Goal: Check status: Check status

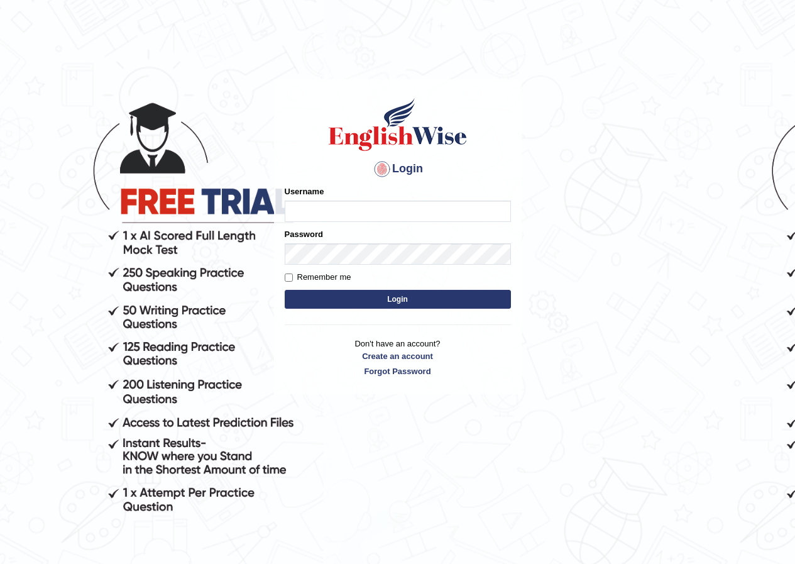
click at [339, 209] on input "Username" at bounding box center [398, 211] width 226 height 21
type input "enkhbayar_parramatta"
click at [395, 292] on button "Login" at bounding box center [398, 299] width 226 height 19
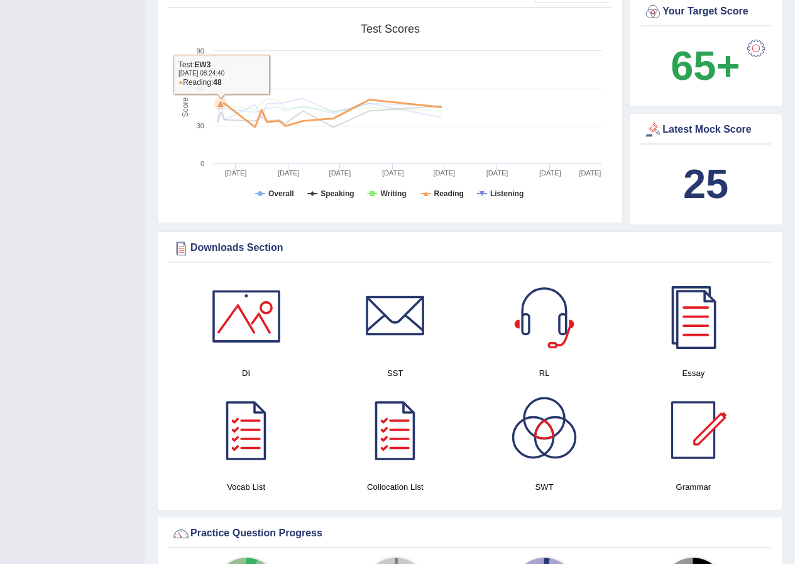
scroll to position [503, 0]
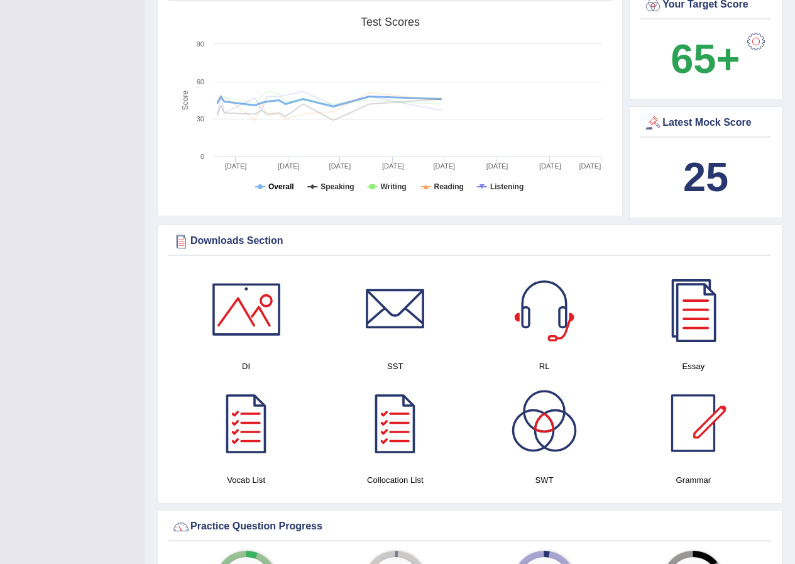
click at [278, 182] on tspan "Overall" at bounding box center [281, 186] width 26 height 9
click at [331, 182] on tspan "Speaking" at bounding box center [337, 186] width 33 height 9
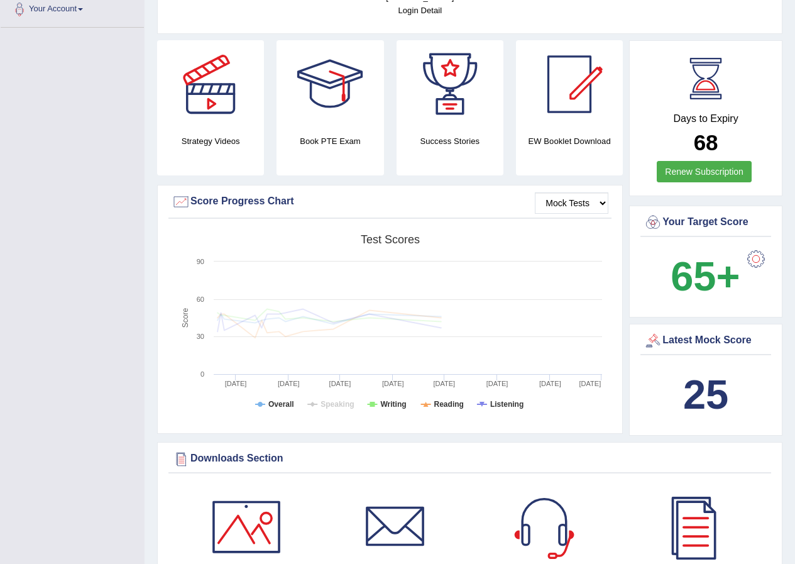
scroll to position [251, 0]
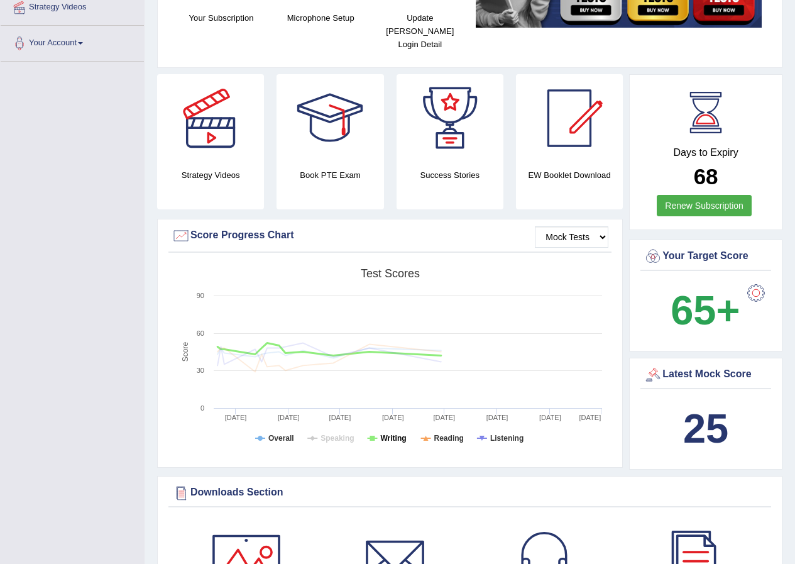
click at [393, 434] on tspan "Writing" at bounding box center [393, 438] width 26 height 9
click at [446, 434] on tspan "Reading" at bounding box center [449, 438] width 30 height 9
click at [285, 434] on tspan "Overall" at bounding box center [281, 438] width 26 height 9
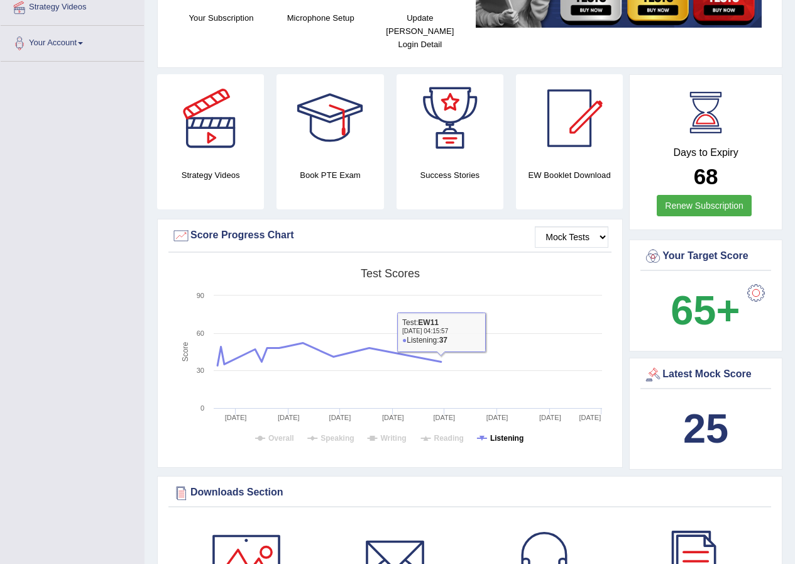
click at [500, 434] on tspan "Listening" at bounding box center [506, 438] width 33 height 9
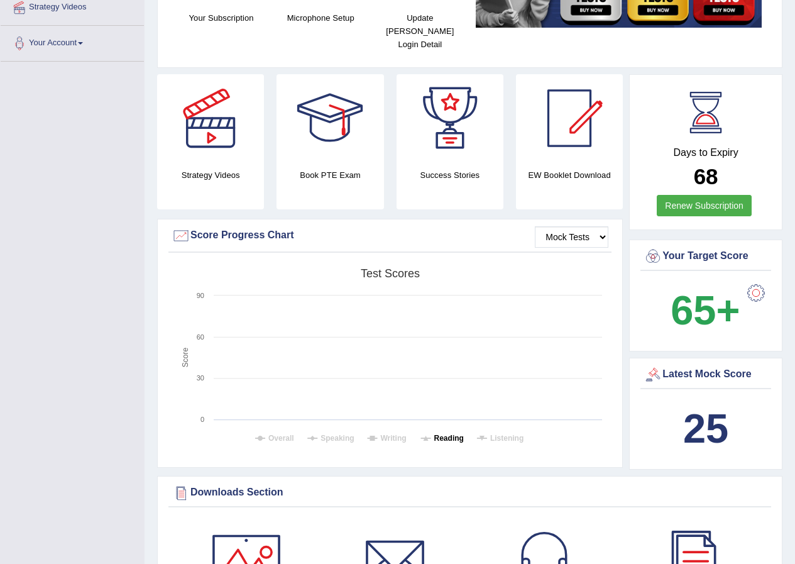
click at [451, 434] on tspan "Reading" at bounding box center [449, 438] width 30 height 9
click at [446, 434] on tspan "Reading" at bounding box center [449, 438] width 30 height 9
click at [396, 434] on tspan "Writing" at bounding box center [393, 438] width 26 height 9
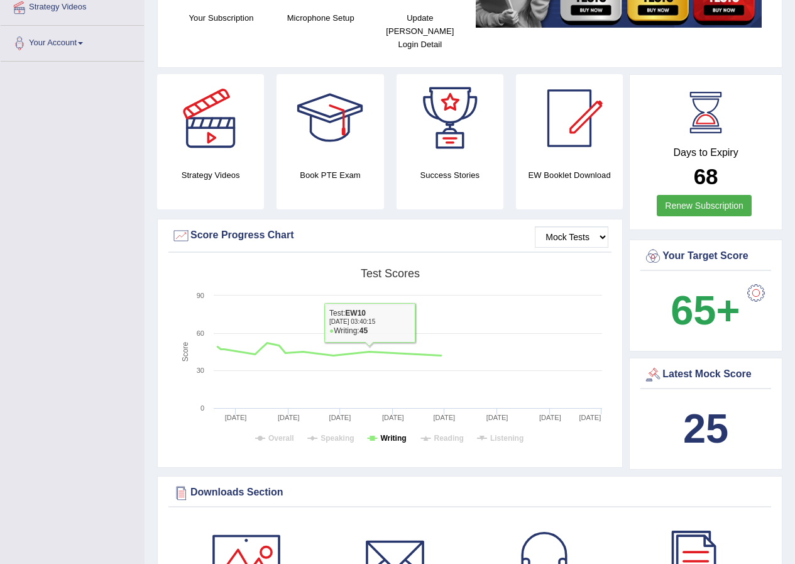
click at [386, 434] on tspan "Writing" at bounding box center [393, 438] width 26 height 9
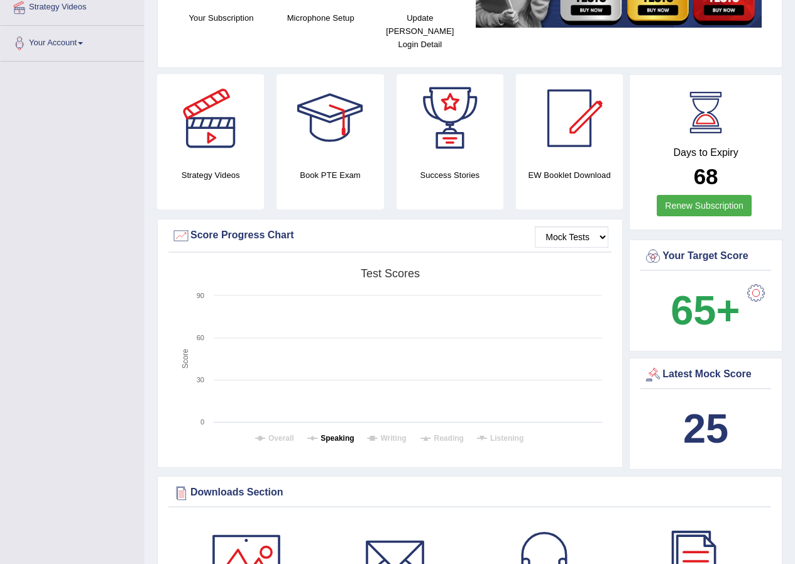
click at [336, 434] on tspan "Speaking" at bounding box center [337, 438] width 33 height 9
click at [334, 434] on tspan "Speaking" at bounding box center [337, 438] width 33 height 9
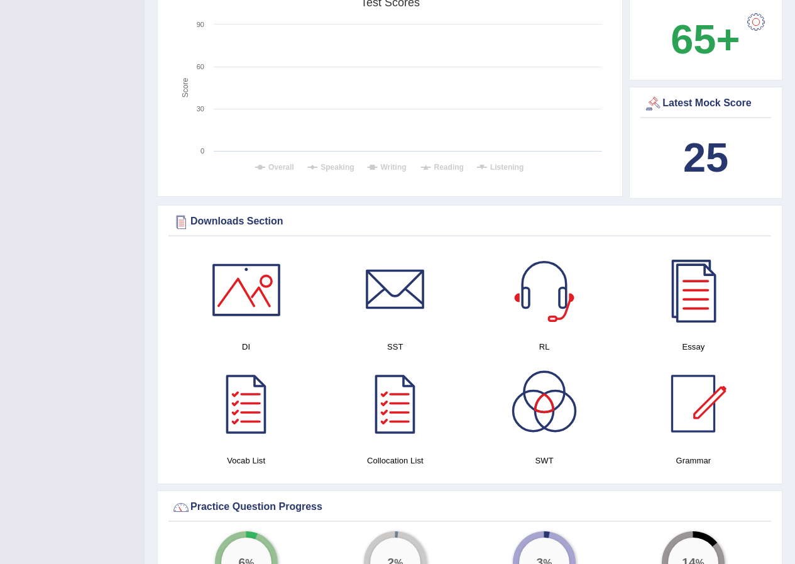
scroll to position [63, 0]
